Goal: Task Accomplishment & Management: Complete application form

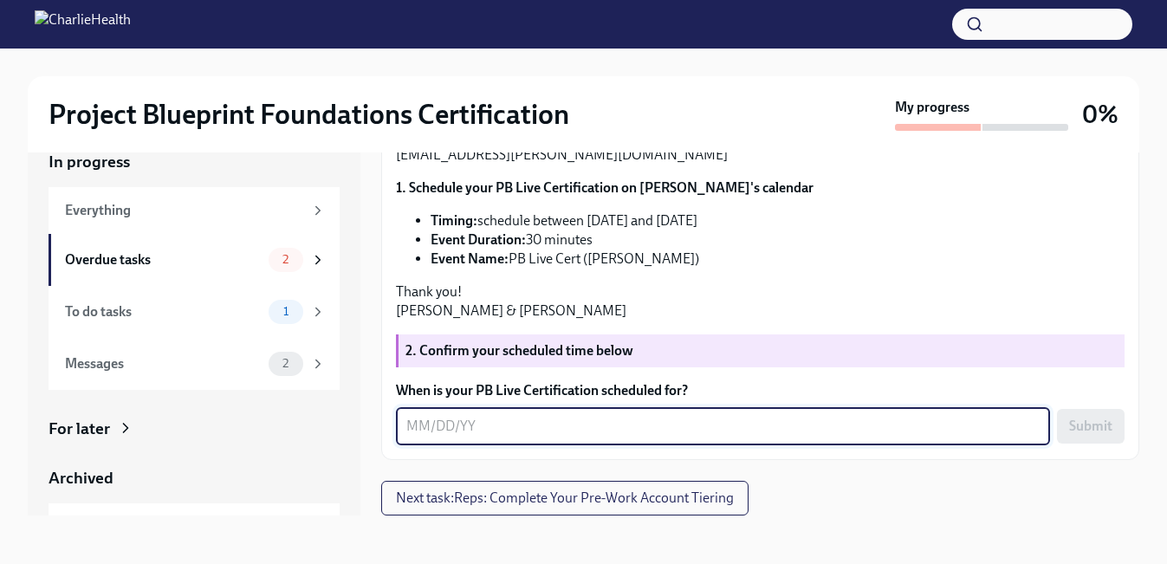
scroll to position [260, 0]
click at [677, 321] on div "Hi [PERSON_NAME]! We're excited to get you Project Blueprint "certified" in the…" at bounding box center [760, 172] width 729 height 298
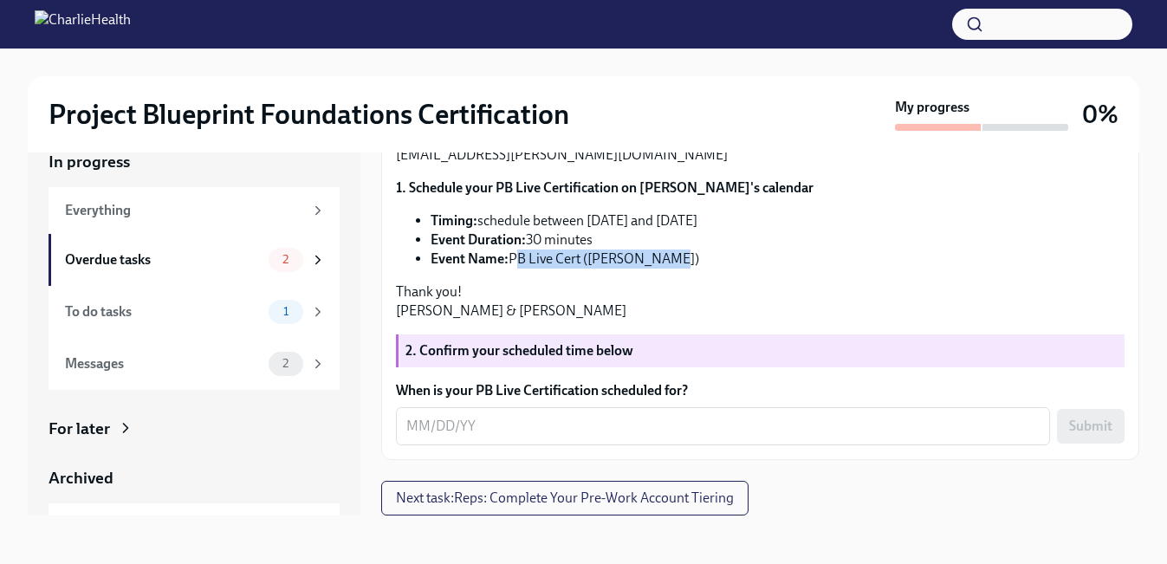
drag, startPoint x: 691, startPoint y: 399, endPoint x: 511, endPoint y: 400, distance: 180.2
click at [511, 269] on li "Event Name: PB Live Cert ([PERSON_NAME])" at bounding box center [778, 258] width 694 height 19
copy li "PB Live Cert ([PERSON_NAME])"
click at [494, 444] on div "x ​" at bounding box center [723, 426] width 654 height 38
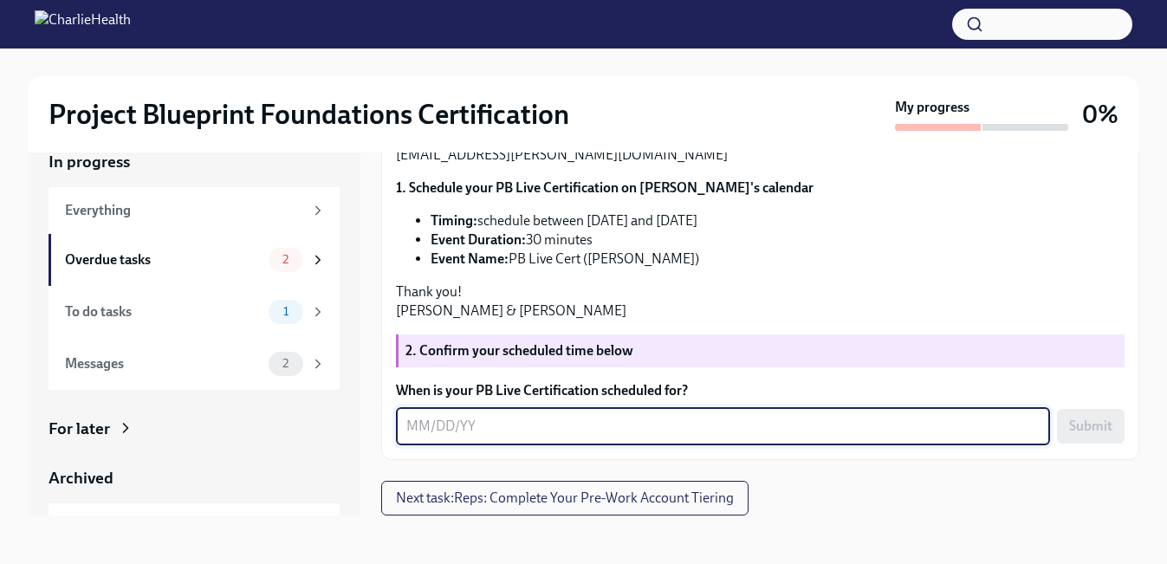
paste textarea "[DATE]⋅1:30 – 2:00pm"
type textarea "[DATE]⋅1:30 – 2:00pm"
click at [1060, 437] on button "Submit" at bounding box center [1091, 426] width 68 height 35
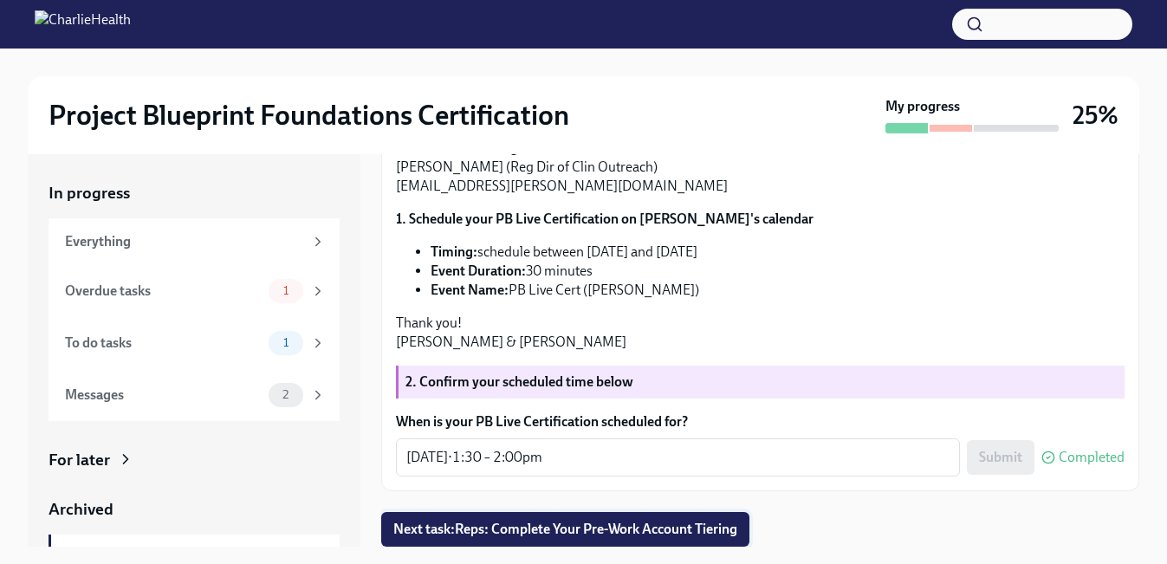
click at [688, 532] on span "Next task : Reps: Complete Your Pre-Work Account Tiering" at bounding box center [565, 529] width 344 height 17
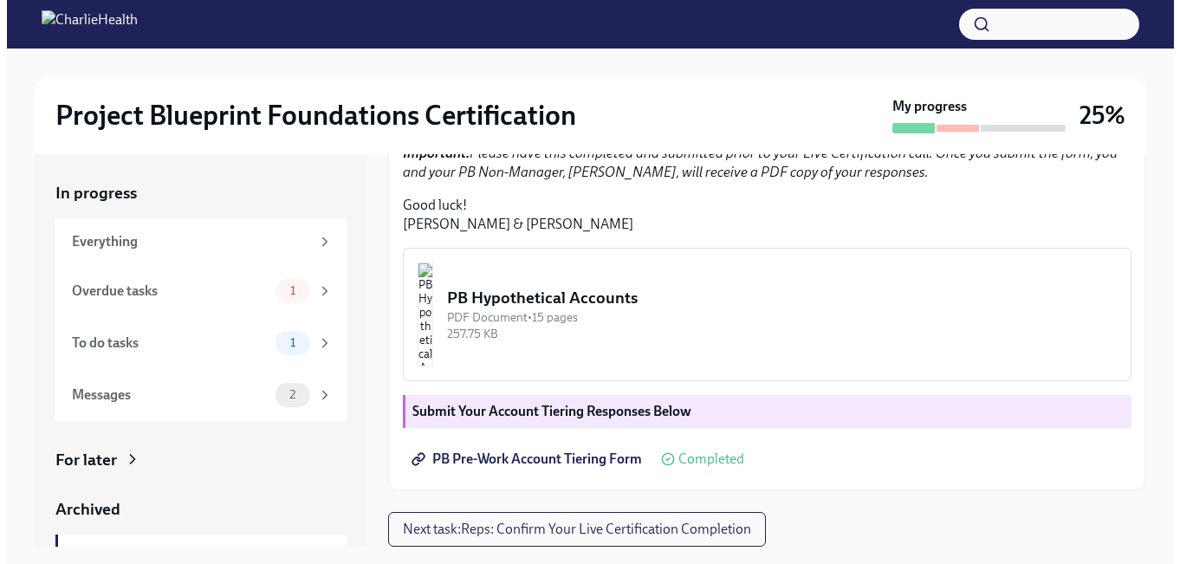
scroll to position [523, 0]
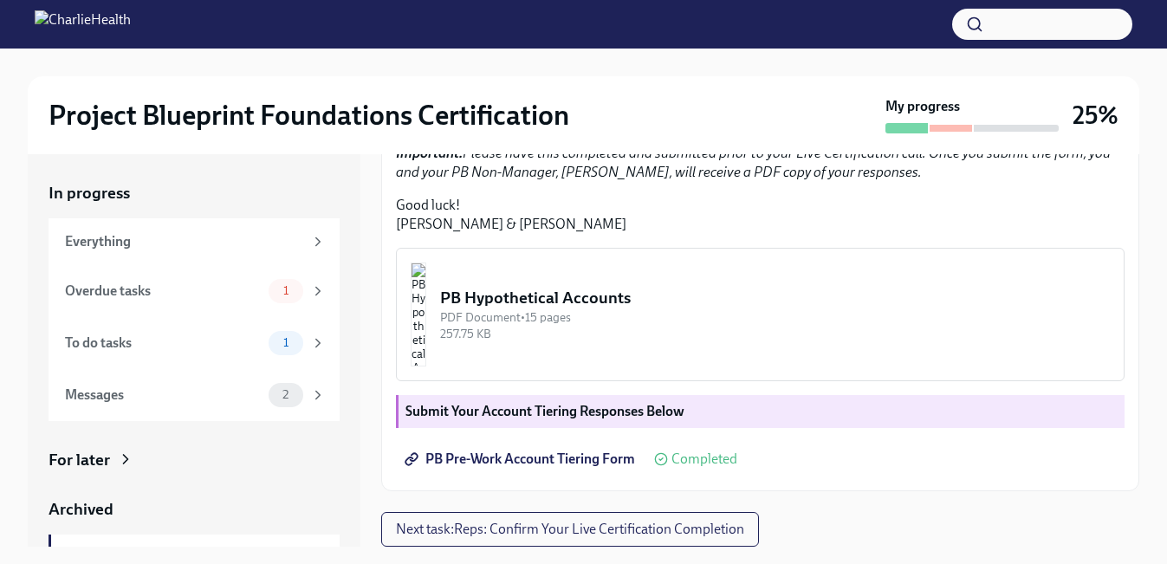
click at [426, 322] on img "button" at bounding box center [419, 314] width 16 height 104
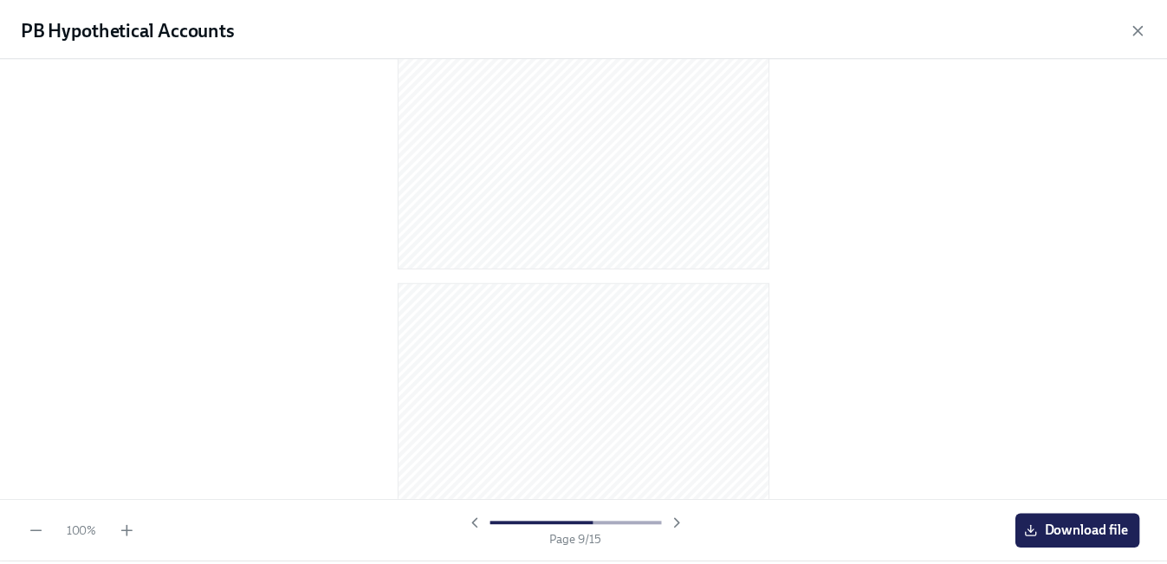
scroll to position [3541, 0]
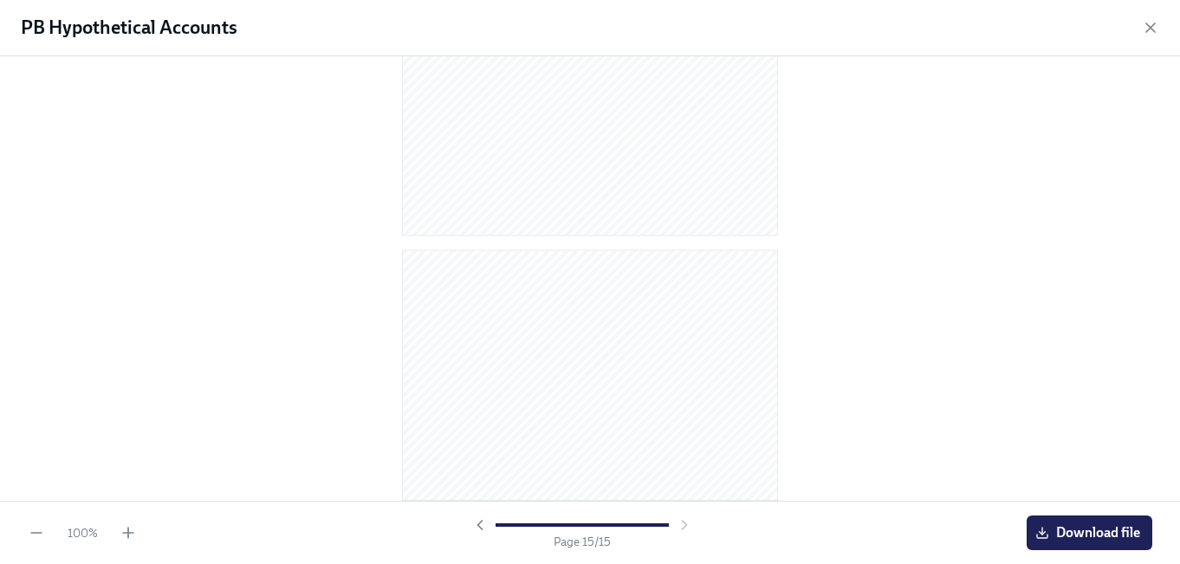
click at [1104, 533] on span "Download file" at bounding box center [1089, 532] width 101 height 17
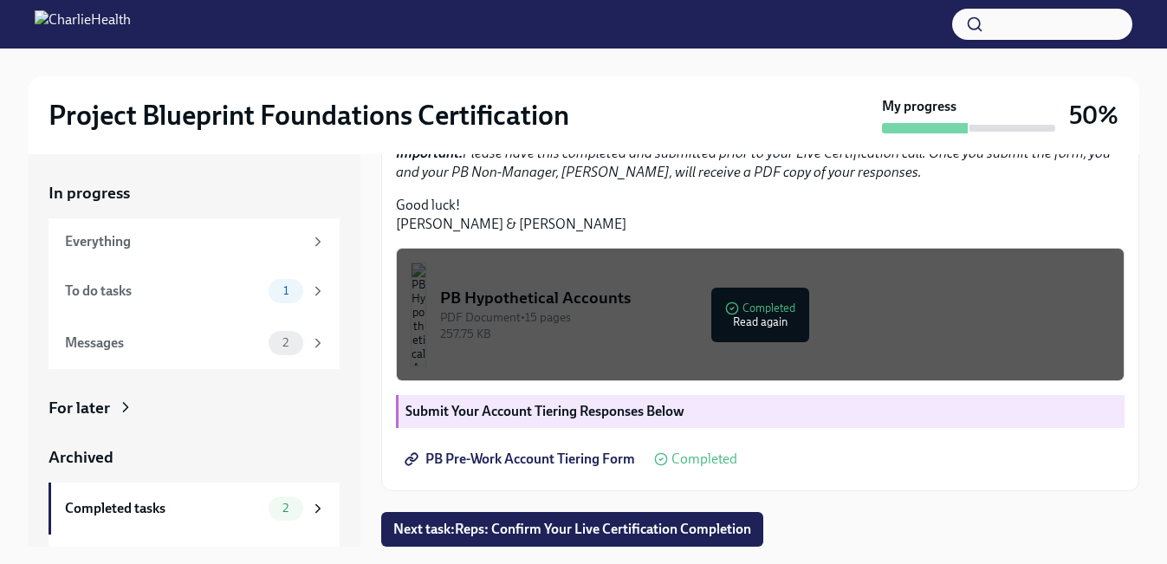
scroll to position [523, 0]
click at [531, 522] on span "Next task : Reps: Confirm Your Live Certification Completion" at bounding box center [572, 529] width 358 height 17
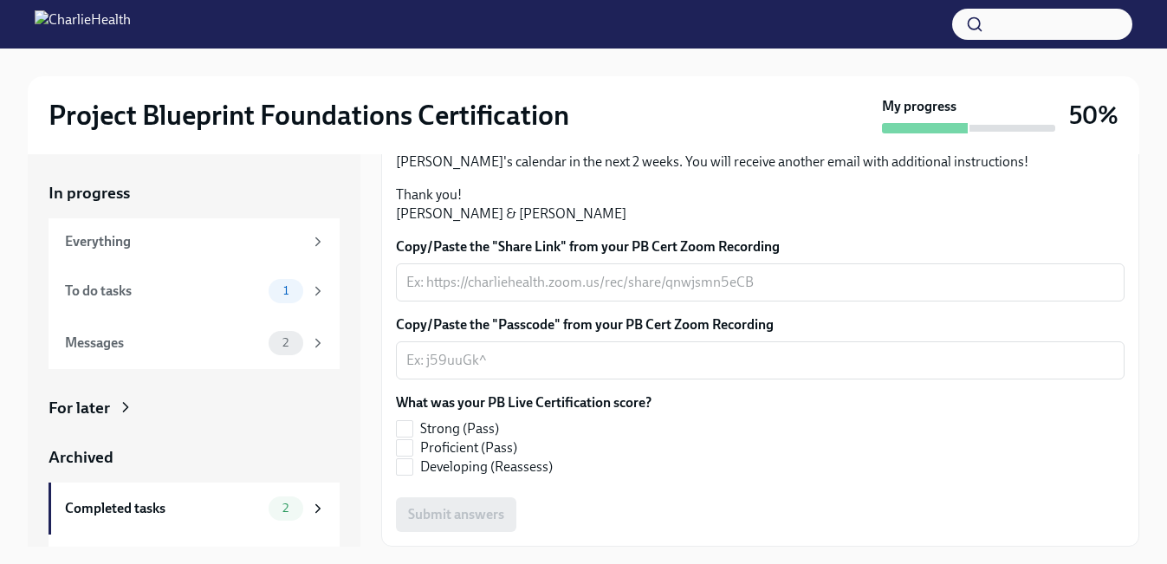
scroll to position [482, 0]
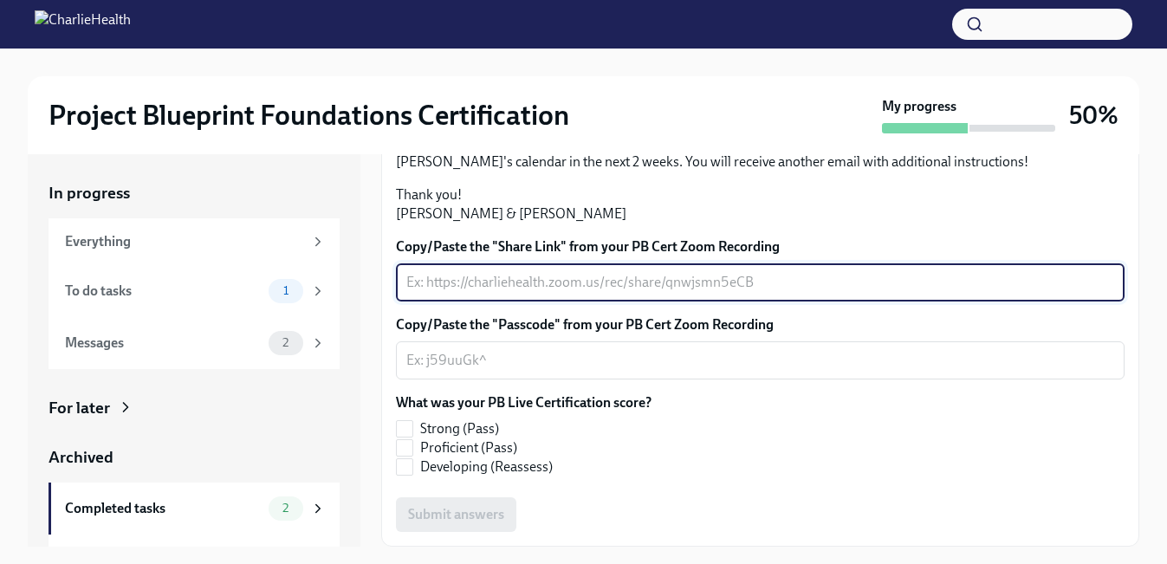
click at [497, 283] on textarea "Copy/Paste the "Share Link" from your PB Cert Zoom Recording" at bounding box center [760, 282] width 708 height 21
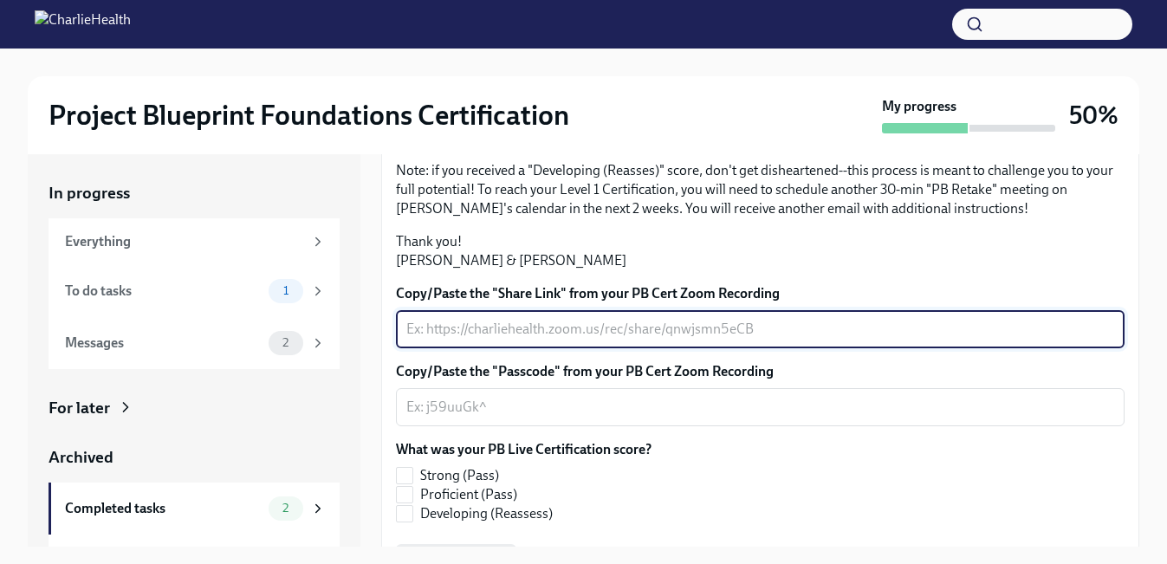
scroll to position [0, 0]
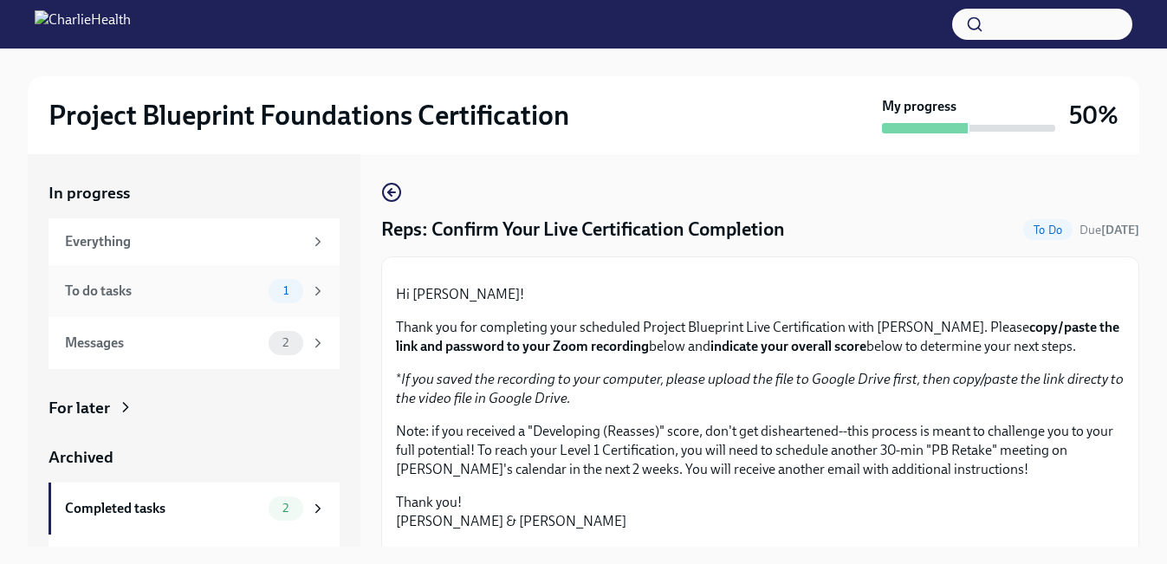
click at [204, 303] on div "To do tasks 1" at bounding box center [194, 291] width 291 height 52
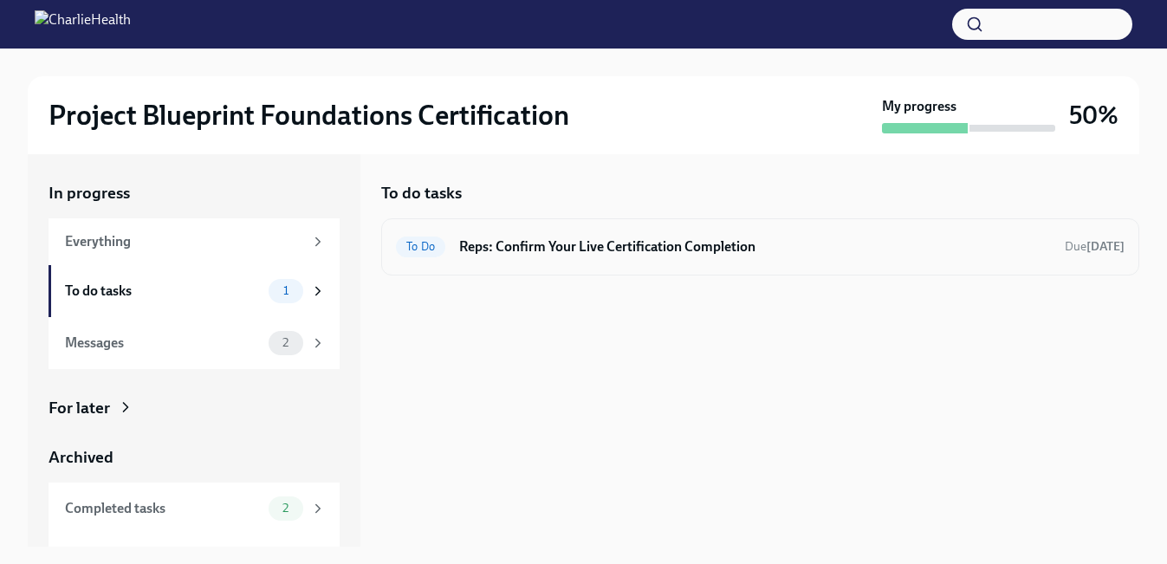
click at [561, 244] on h6 "Reps: Confirm Your Live Certification Completion" at bounding box center [755, 246] width 592 height 19
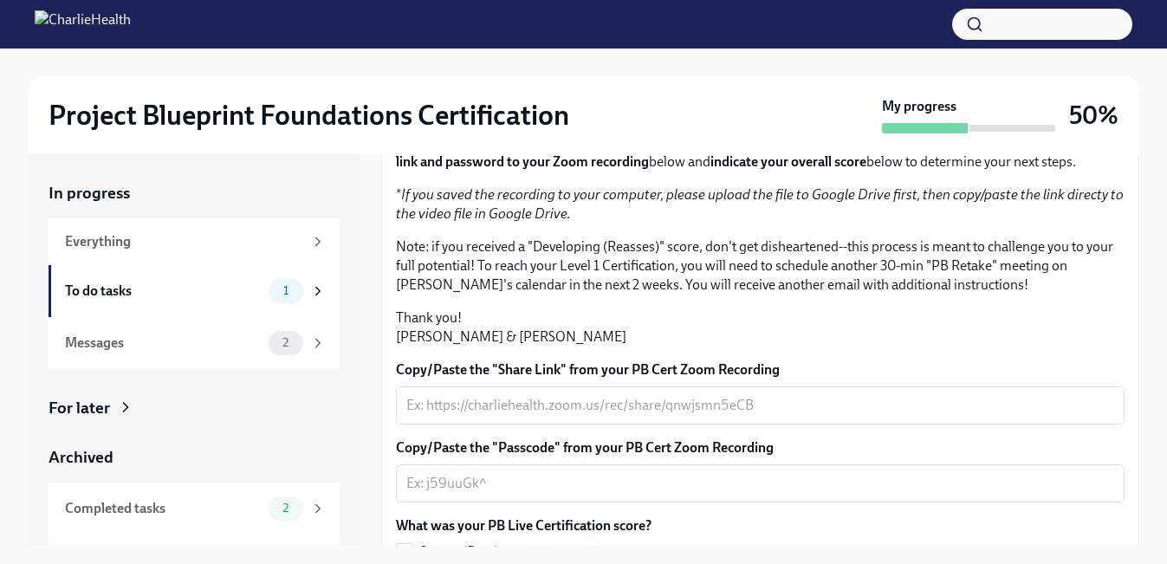
scroll to position [113, 0]
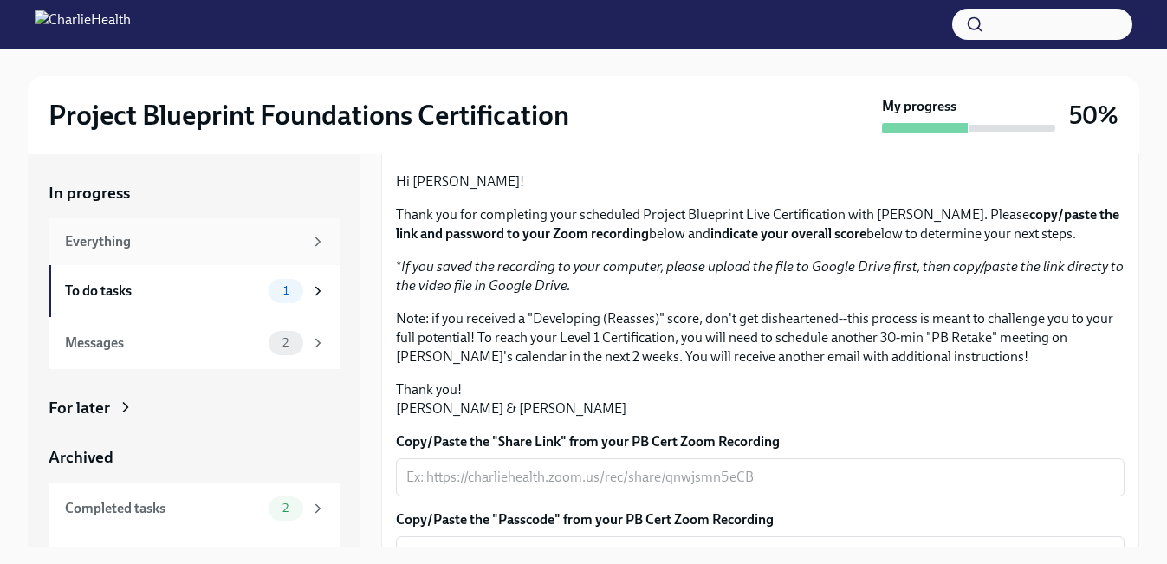
click at [221, 243] on div "Everything" at bounding box center [184, 241] width 238 height 19
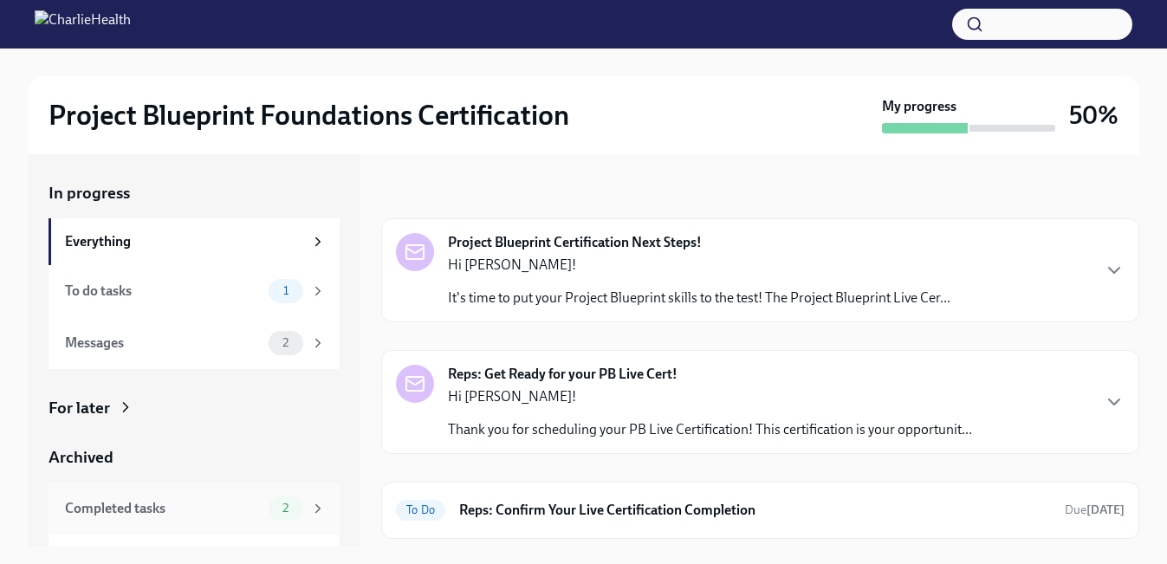
click at [230, 503] on div "Completed tasks" at bounding box center [163, 508] width 197 height 19
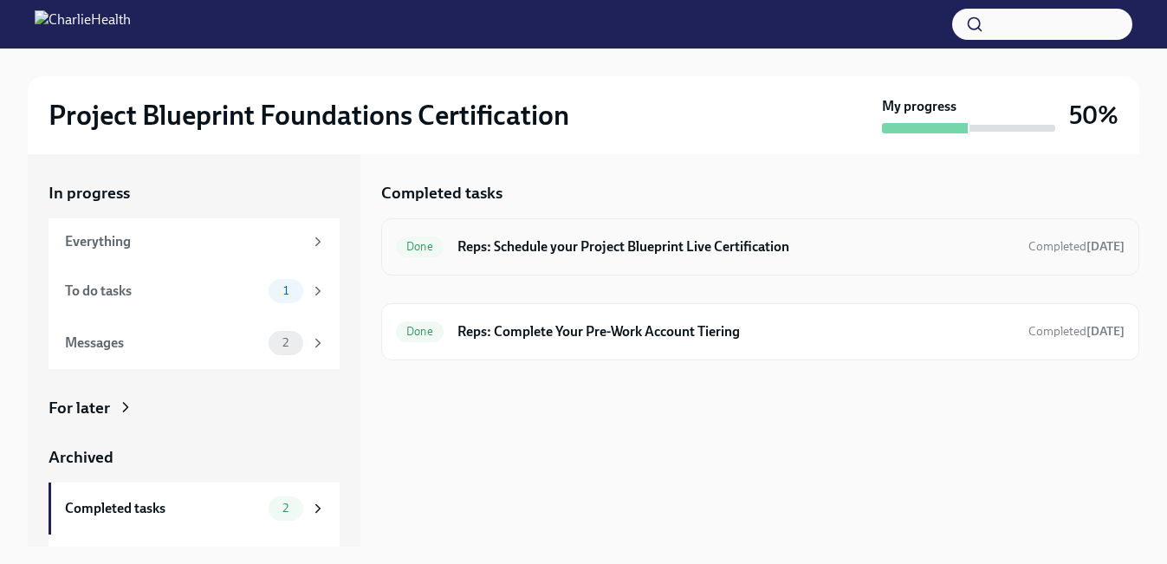
click at [575, 265] on div "Done Reps: Schedule your Project Blueprint Live Certification Completed [DATE]" at bounding box center [760, 246] width 758 height 57
click at [567, 257] on div "Done Reps: Schedule your Project Blueprint Live Certification Completed [DATE]" at bounding box center [760, 247] width 729 height 28
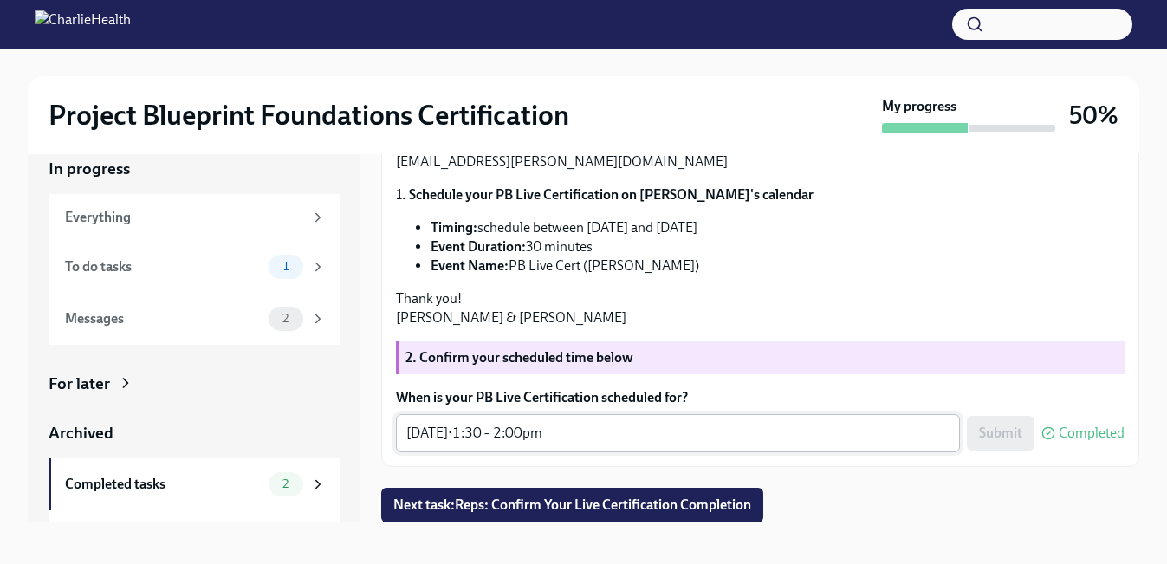
scroll to position [31, 0]
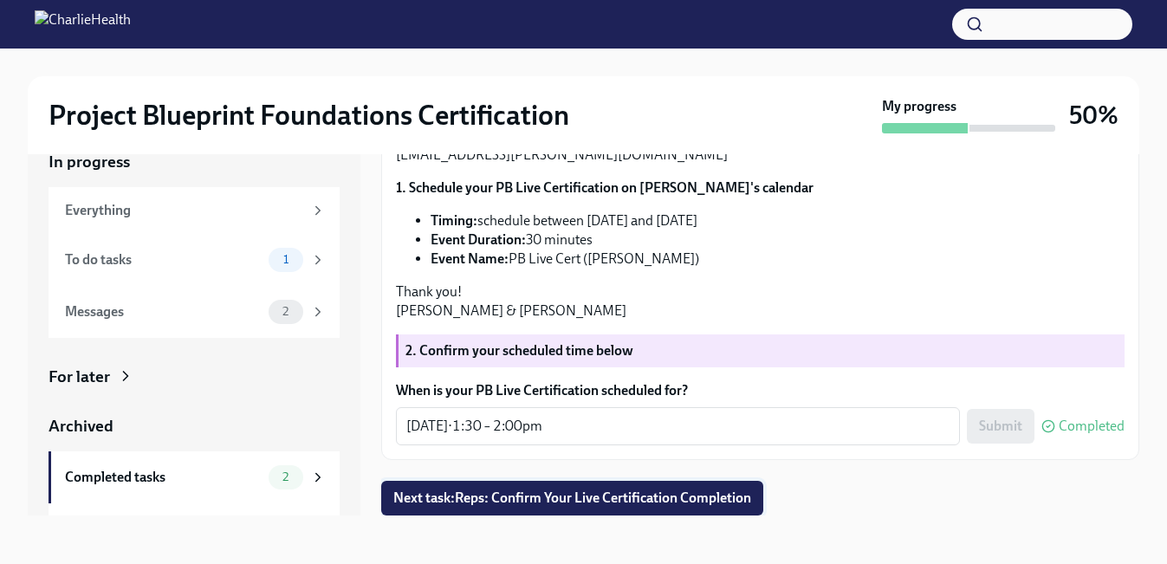
click at [628, 504] on span "Next task : Reps: Confirm Your Live Certification Completion" at bounding box center [572, 497] width 358 height 17
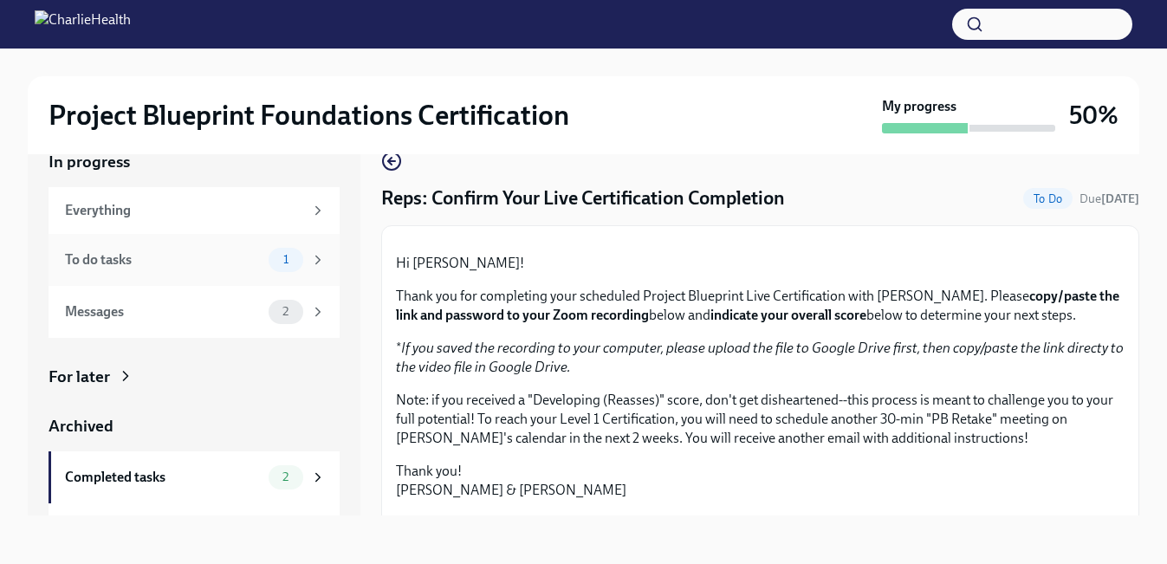
click at [169, 256] on div "To do tasks" at bounding box center [163, 259] width 197 height 19
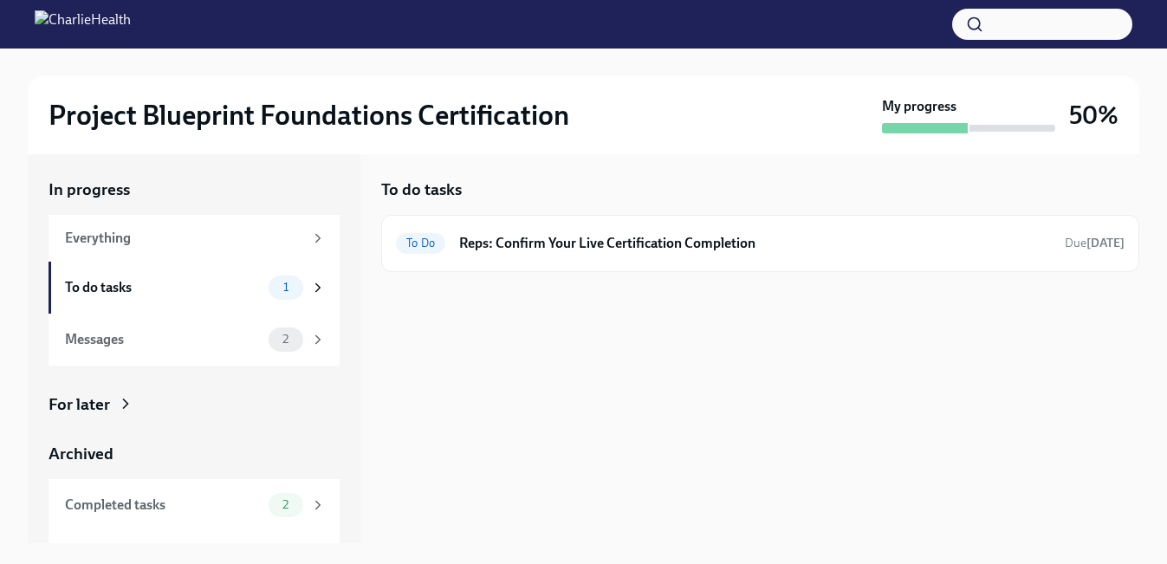
scroll to position [3, 0]
click at [501, 252] on h6 "Reps: Confirm Your Live Certification Completion" at bounding box center [755, 243] width 592 height 19
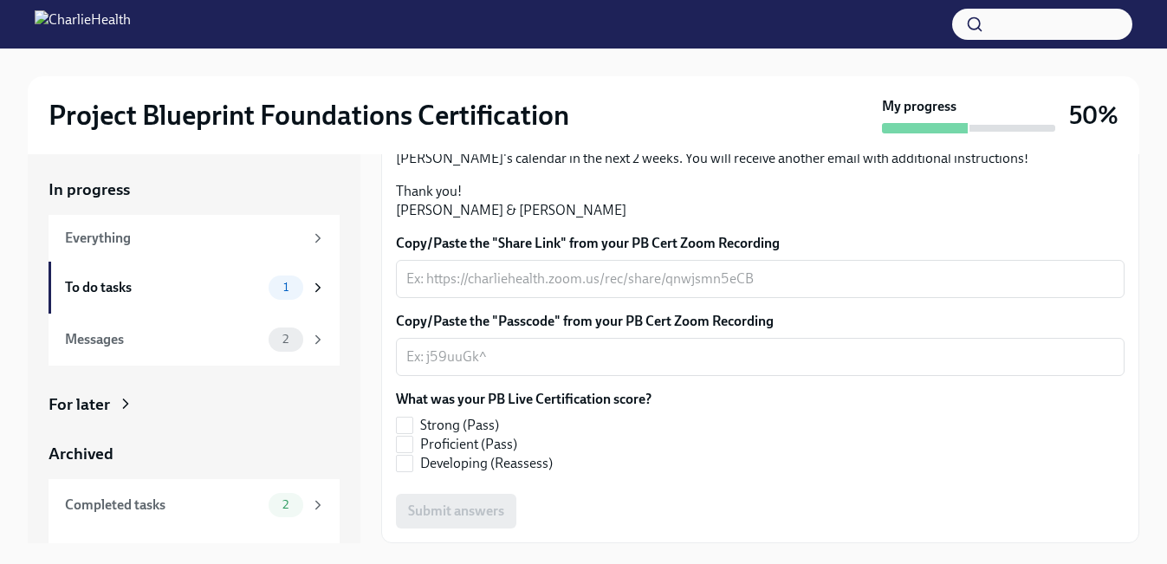
scroll to position [482, 0]
click at [460, 281] on textarea "Copy/Paste the "Share Link" from your PB Cert Zoom Recording" at bounding box center [760, 279] width 708 height 21
click at [194, 246] on div "Everything" at bounding box center [184, 238] width 238 height 19
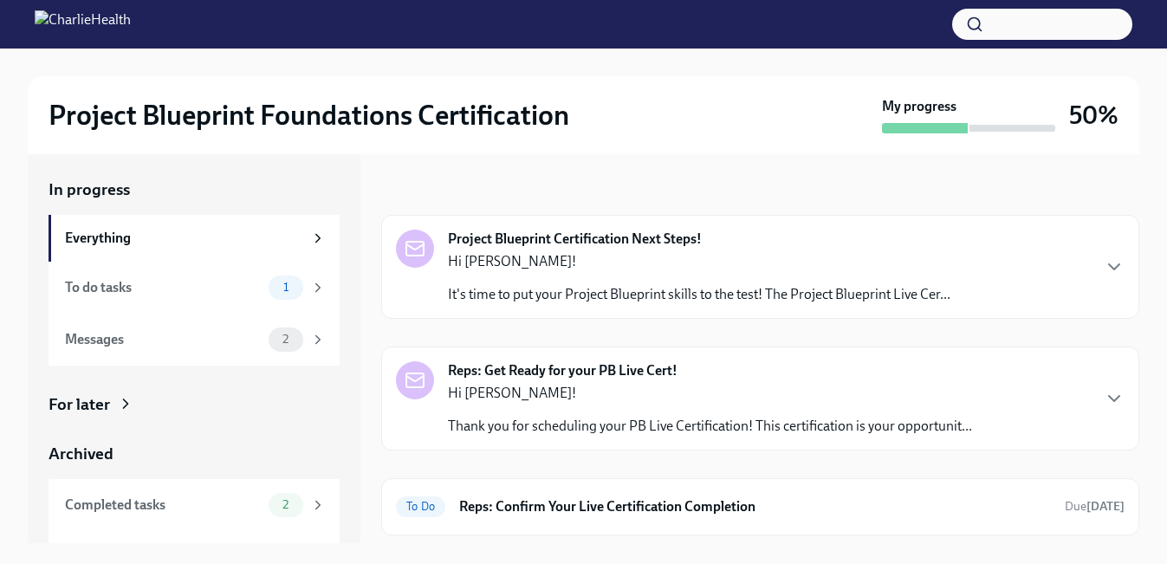
click at [548, 275] on div "Hi [PERSON_NAME]! It's time to put your Project Blueprint skills to the test! T…" at bounding box center [699, 278] width 502 height 52
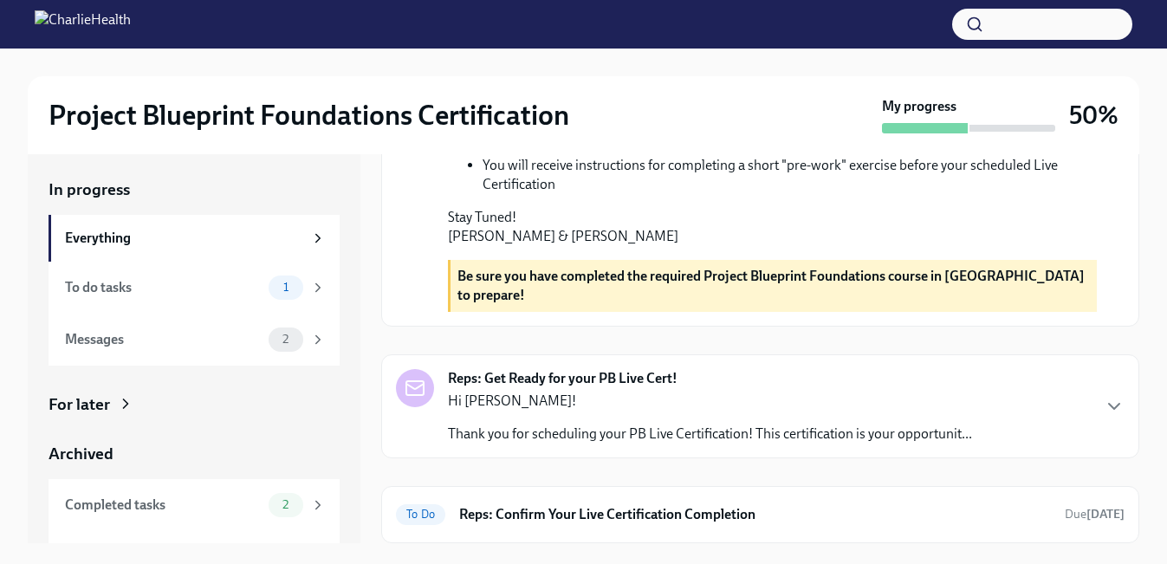
scroll to position [718, 0]
click at [665, 377] on strong "Reps: Get Ready for your PB Live Cert!" at bounding box center [563, 378] width 230 height 19
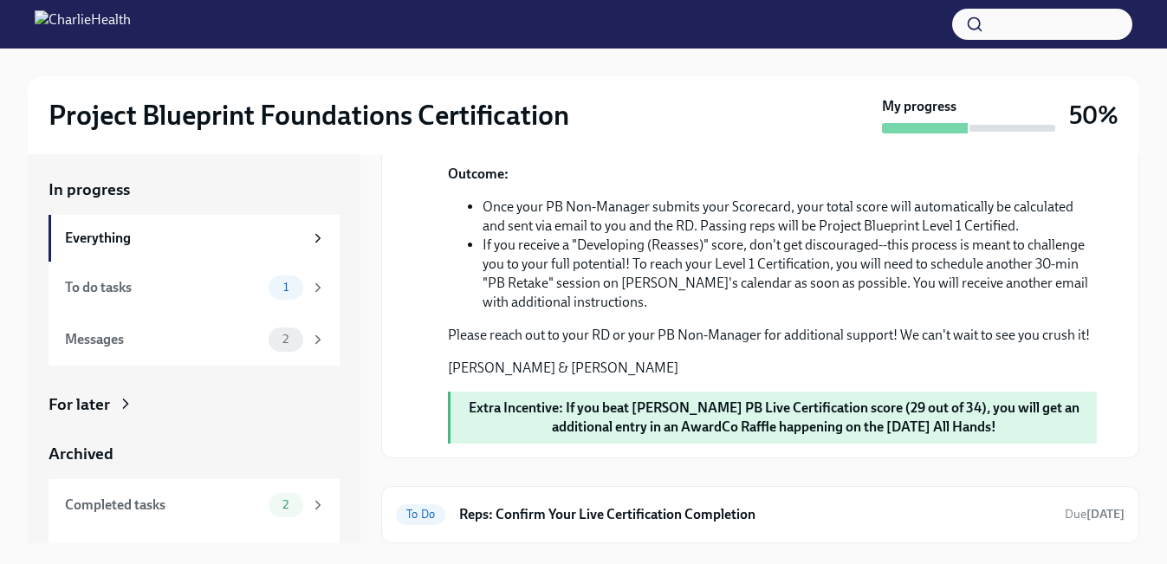
scroll to position [1720, 0]
click at [728, 499] on div "To Do Reps: Confirm Your Live Certification Completion Due [DATE]" at bounding box center [760, 514] width 758 height 57
click at [730, 520] on h6 "Reps: Confirm Your Live Certification Completion" at bounding box center [755, 514] width 592 height 19
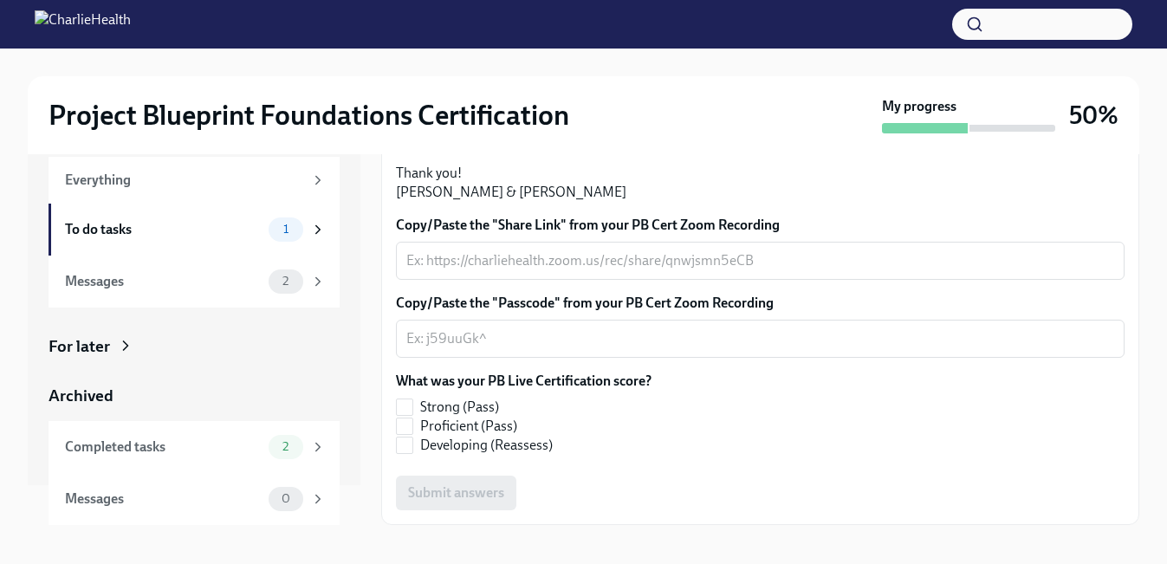
scroll to position [31, 0]
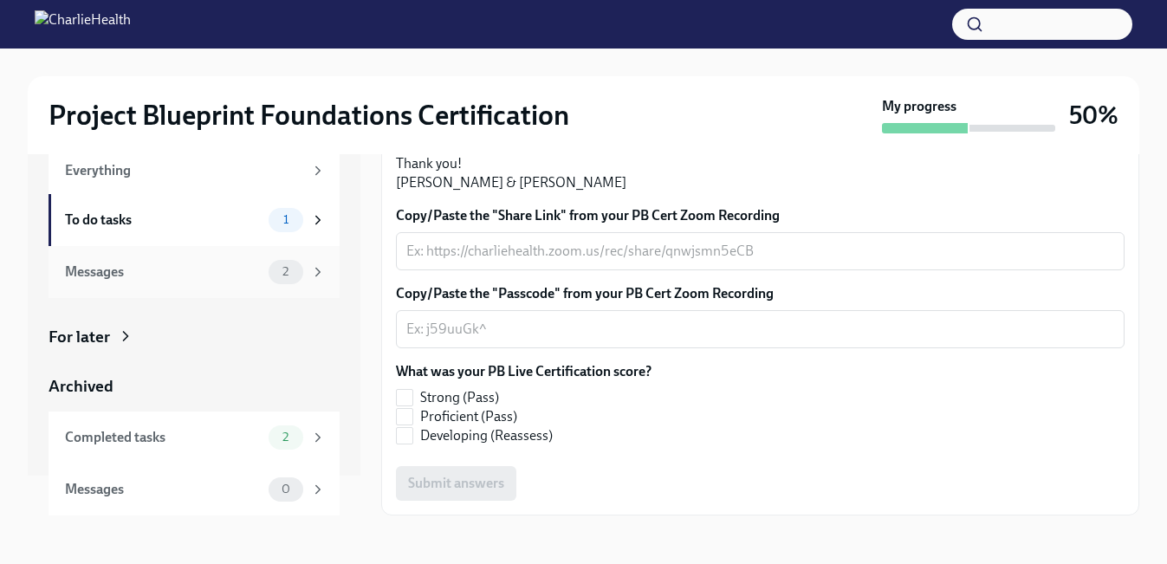
click at [181, 283] on div "Messages 2" at bounding box center [195, 272] width 261 height 24
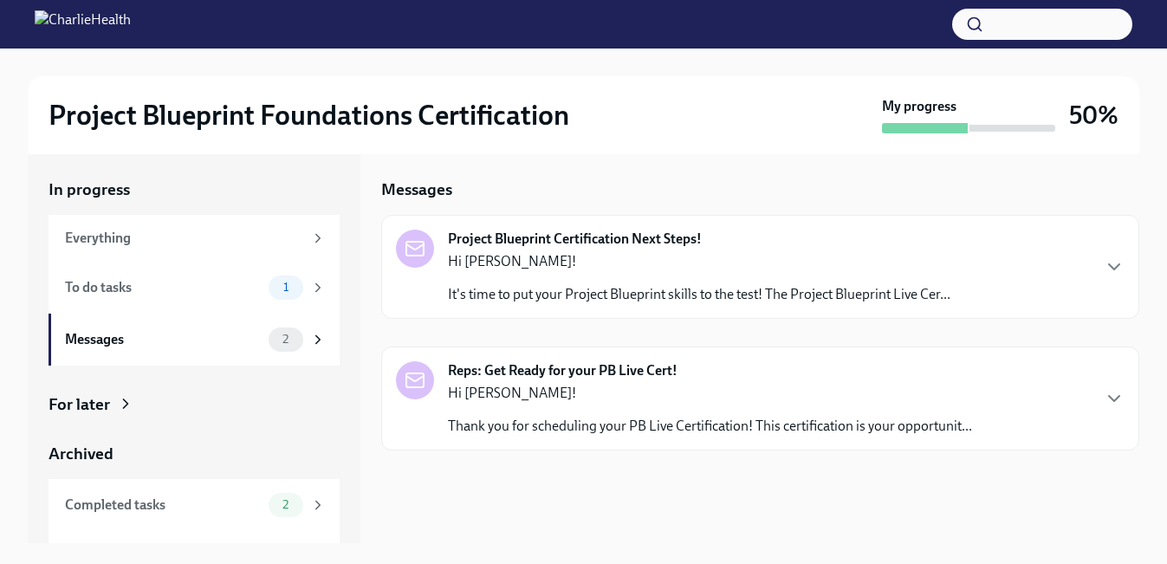
scroll to position [3, 0]
click at [477, 288] on p "It's time to put your Project Blueprint skills to the test! The Project Bluepri…" at bounding box center [699, 294] width 502 height 19
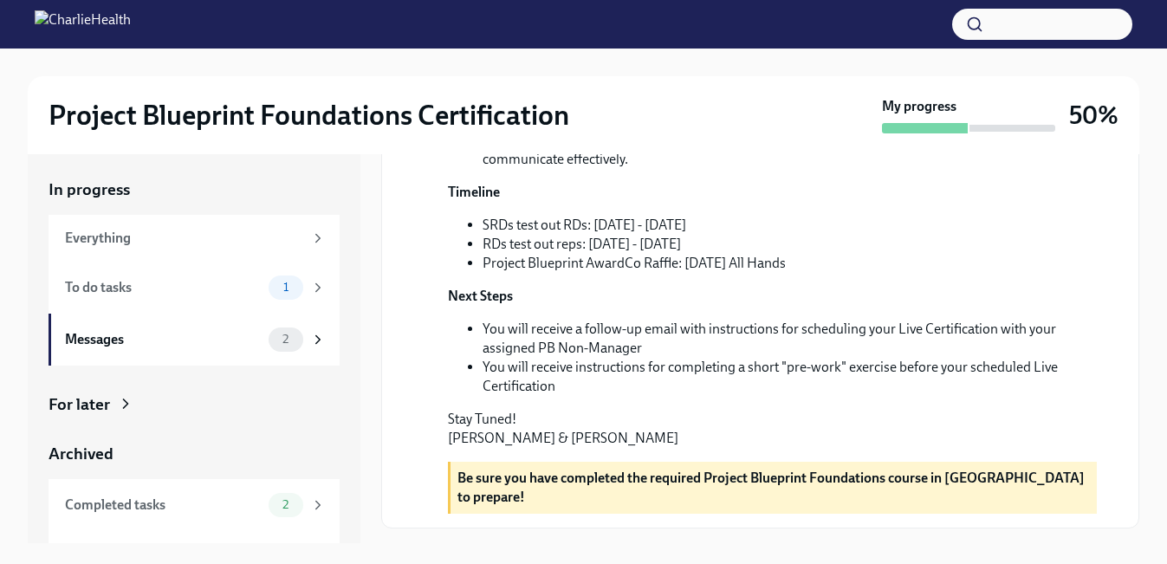
scroll to position [633, 0]
